Goal: Check status: Check status

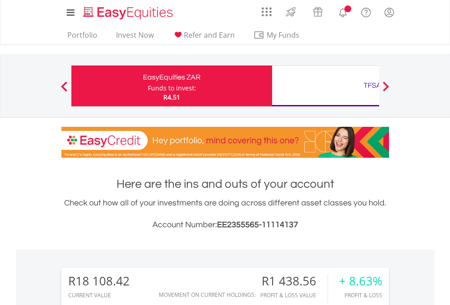
scroll to position [87, 143]
click at [148, 86] on div "Funds to invest:" at bounding box center [172, 88] width 48 height 9
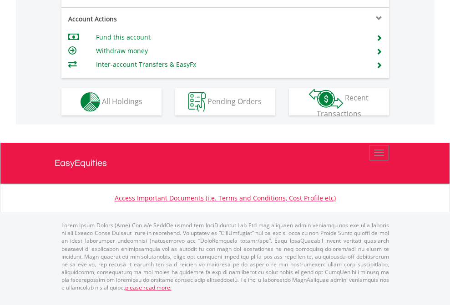
scroll to position [854, 0]
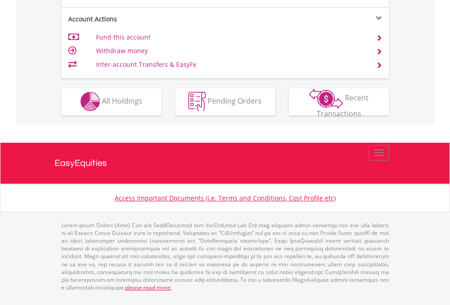
scroll to position [851, 0]
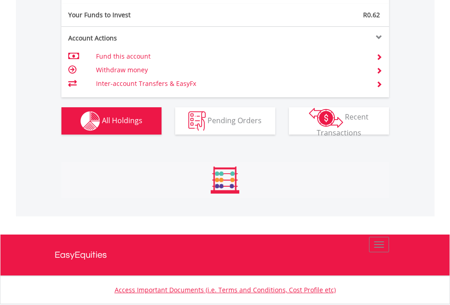
scroll to position [87, 143]
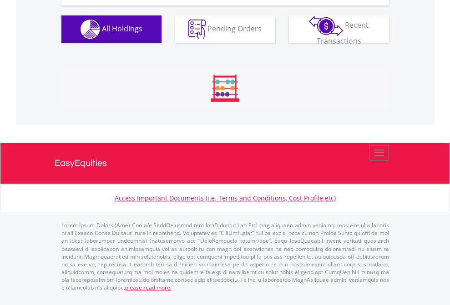
scroll to position [87, 143]
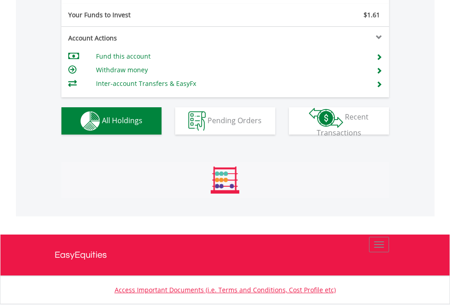
scroll to position [87, 143]
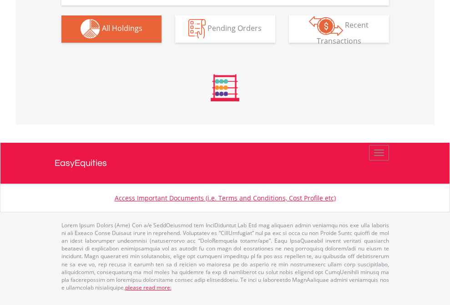
scroll to position [901, 0]
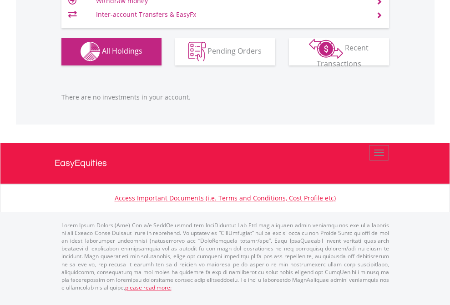
scroll to position [87, 143]
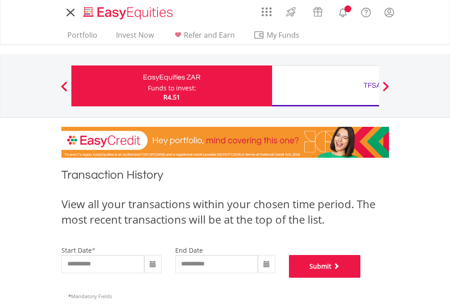
click at [361, 278] on button "Submit" at bounding box center [325, 266] width 72 height 23
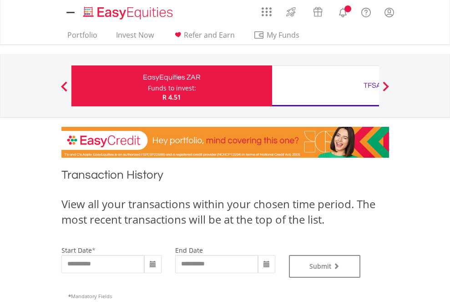
click at [325, 86] on div "TFSA" at bounding box center [373, 85] width 190 height 13
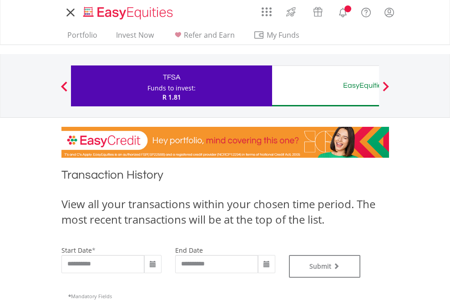
type input "**********"
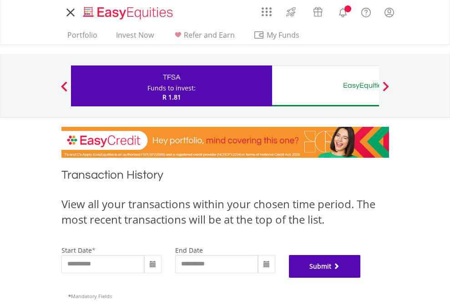
click at [361, 278] on button "Submit" at bounding box center [325, 266] width 72 height 23
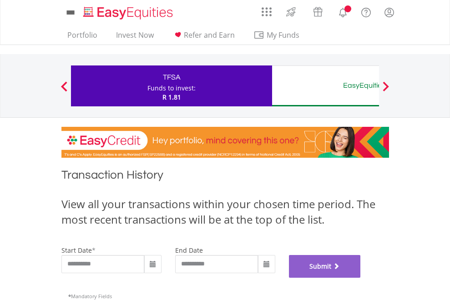
scroll to position [369, 0]
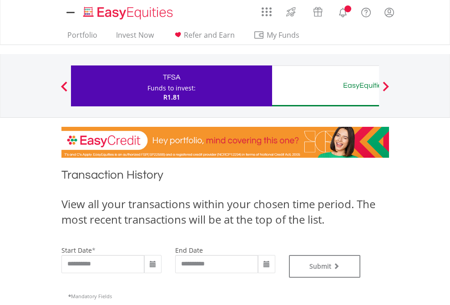
click at [325, 86] on div "EasyEquities AUD" at bounding box center [373, 85] width 190 height 13
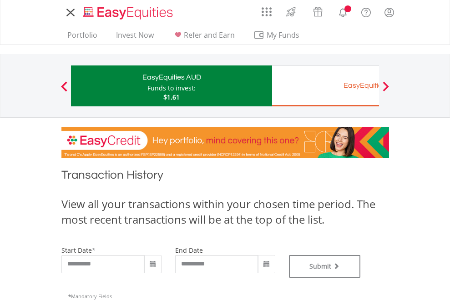
type input "**********"
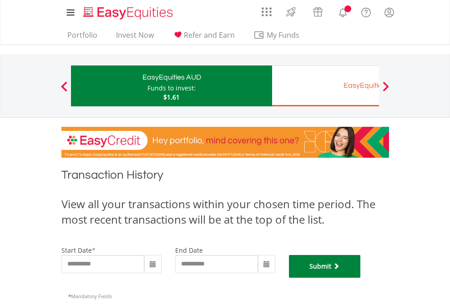
click at [361, 278] on button "Submit" at bounding box center [325, 266] width 72 height 23
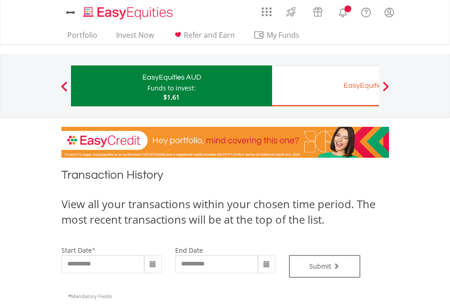
click at [325, 86] on div "EasyEquities EUR" at bounding box center [373, 85] width 190 height 13
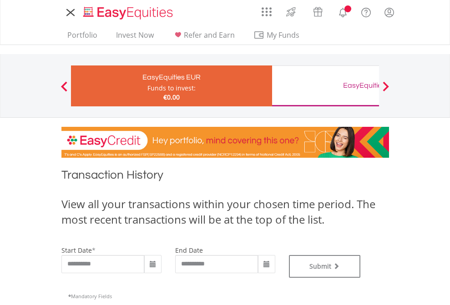
type input "**********"
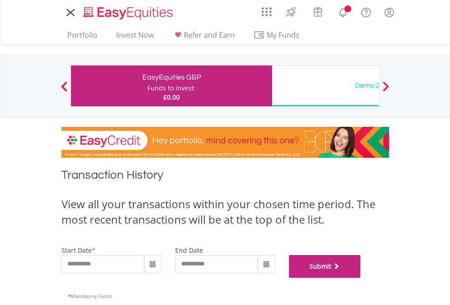
click at [361, 278] on button "Submit" at bounding box center [325, 266] width 72 height 23
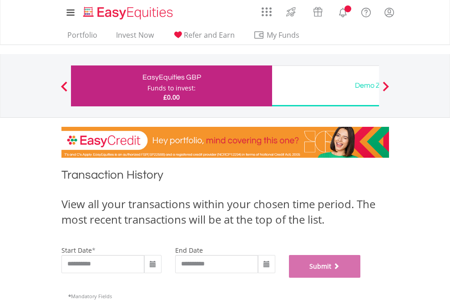
scroll to position [369, 0]
